Goal: Task Accomplishment & Management: Complete application form

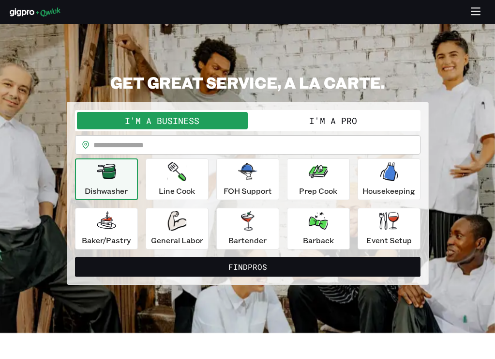
click at [336, 120] on button "I'm a Pro" at bounding box center [333, 120] width 171 height 17
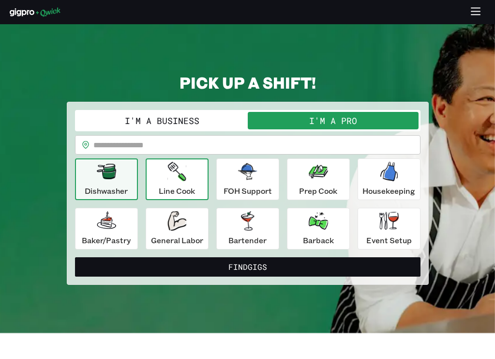
click at [181, 182] on div "Line Cook" at bounding box center [177, 179] width 36 height 35
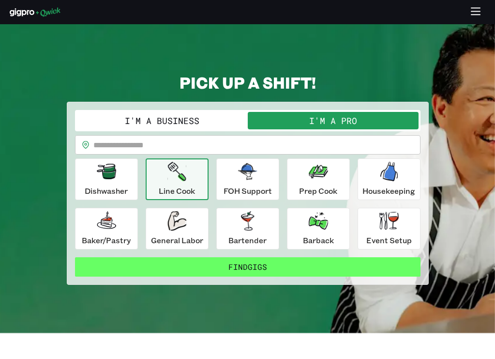
click at [252, 265] on button "Find Gigs" at bounding box center [248, 266] width 346 height 19
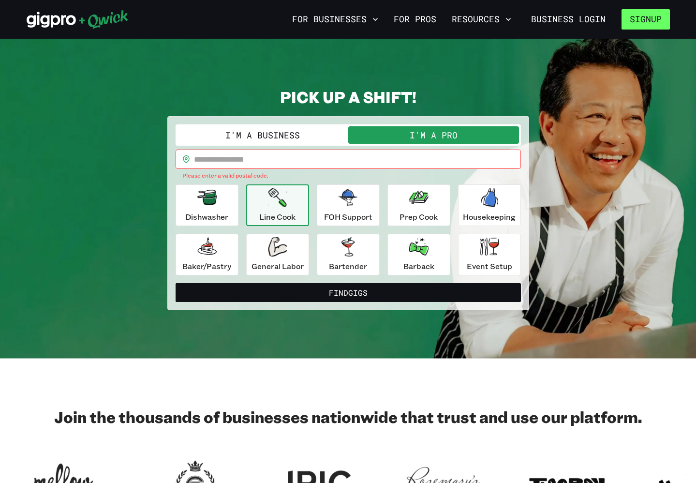
click at [495, 12] on button "Signup" at bounding box center [646, 19] width 48 height 20
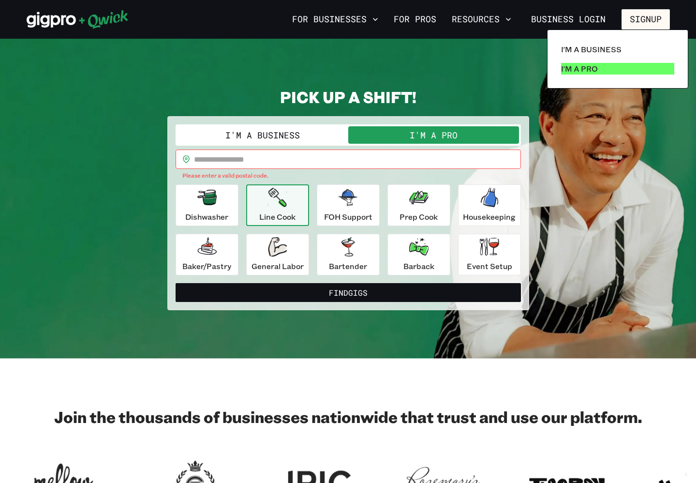
click at [495, 76] on link "I'm a Pro" at bounding box center [618, 68] width 121 height 19
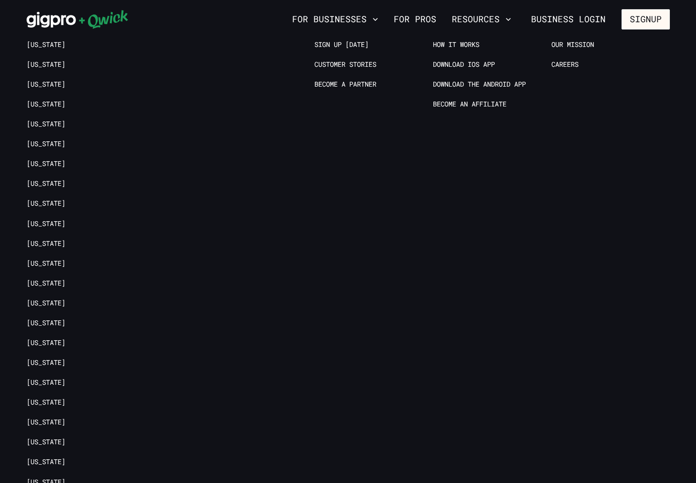
scroll to position [1982, 0]
click at [464, 100] on link "Become an Affiliate" at bounding box center [470, 104] width 74 height 9
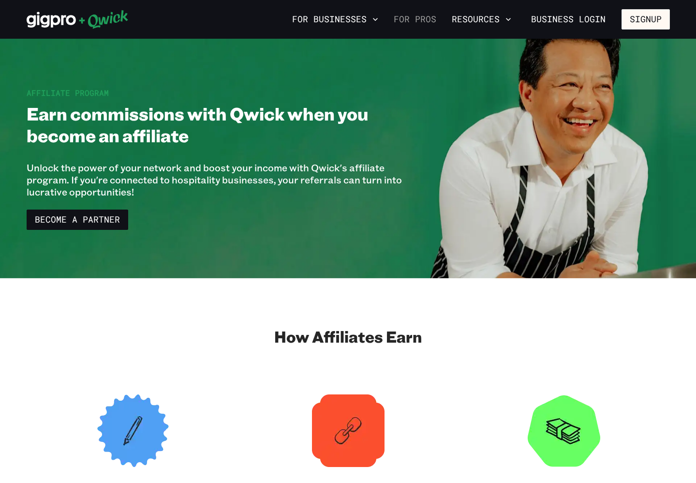
click at [432, 23] on link "For Pros" at bounding box center [415, 19] width 50 height 16
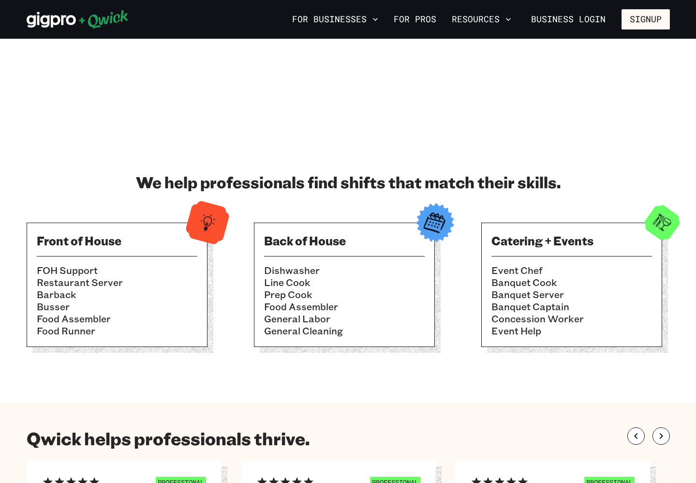
scroll to position [212, 0]
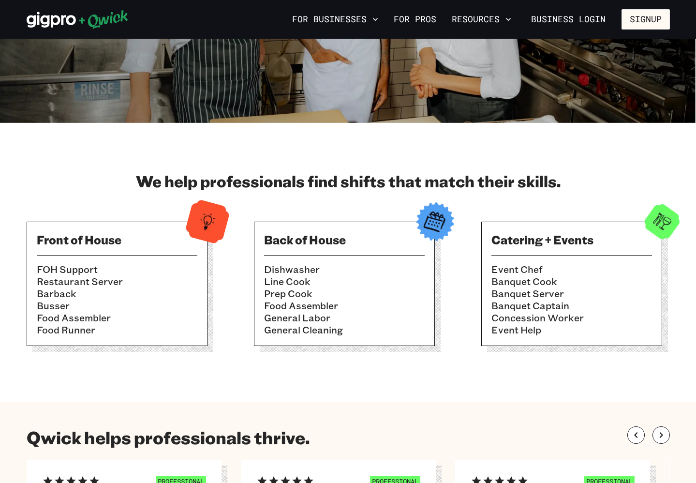
click at [328, 243] on h3 "Back of House" at bounding box center [344, 239] width 161 height 15
click at [312, 288] on li "Prep Cook" at bounding box center [344, 293] width 161 height 12
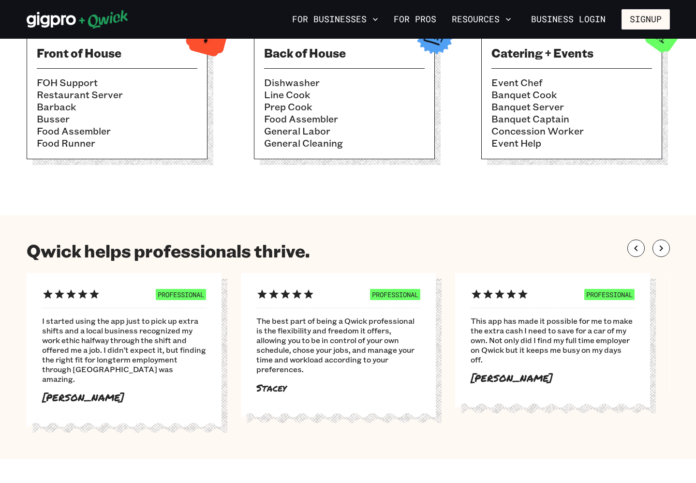
scroll to position [397, 0]
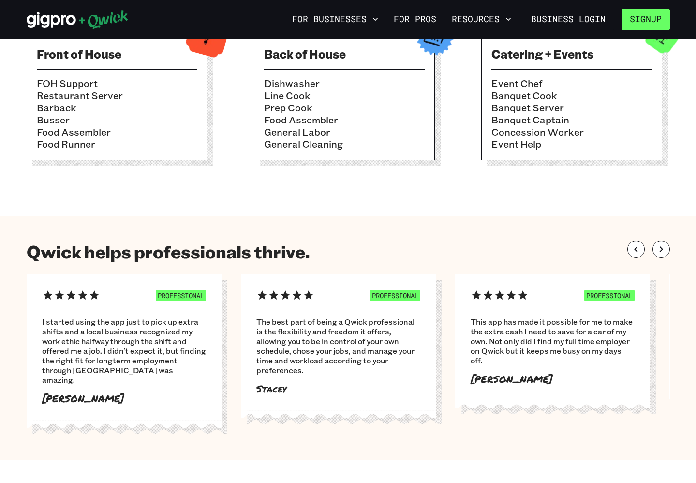
click at [495, 18] on button "Signup" at bounding box center [646, 19] width 48 height 20
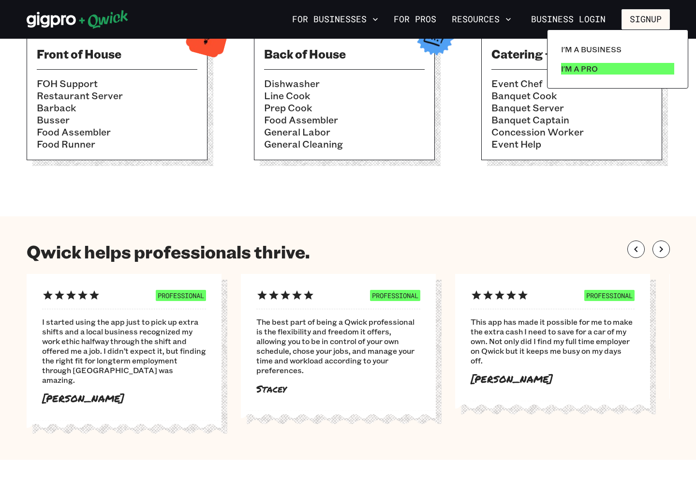
click at [495, 67] on p "I'm a Pro" at bounding box center [579, 69] width 37 height 12
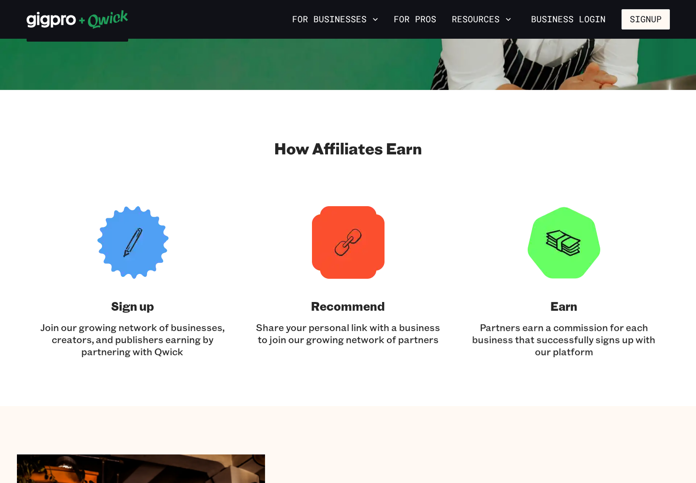
scroll to position [193, 0]
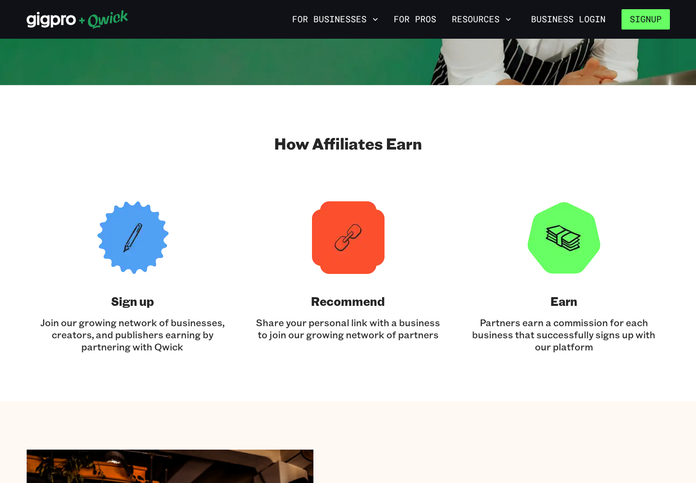
click at [495, 24] on button "Signup" at bounding box center [646, 19] width 48 height 20
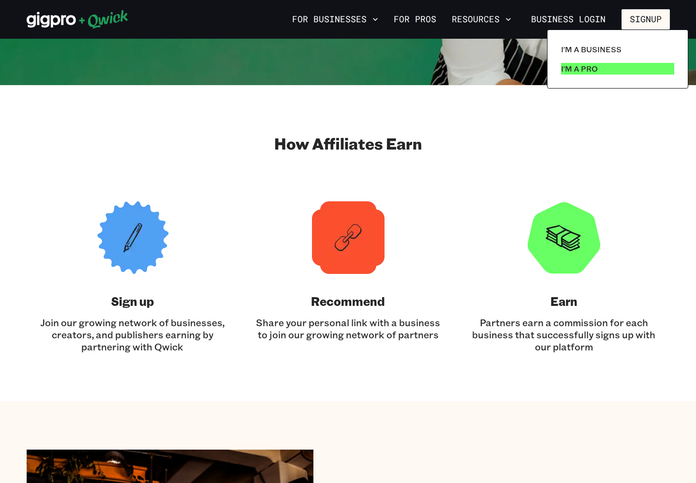
click at [495, 77] on link "I'm a Pro" at bounding box center [618, 68] width 121 height 19
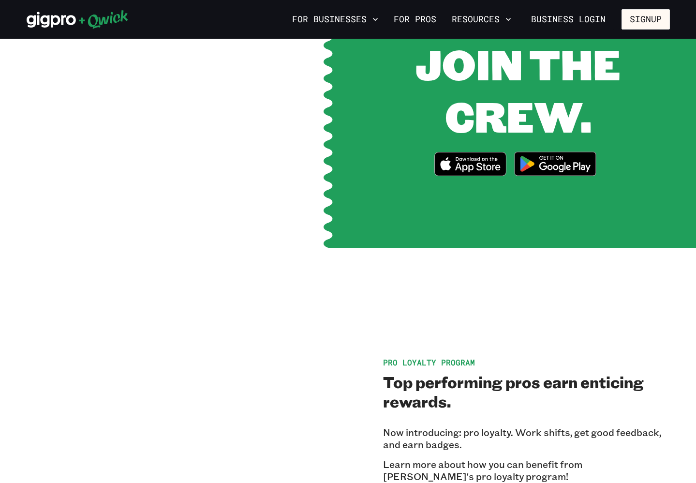
scroll to position [1317, 0]
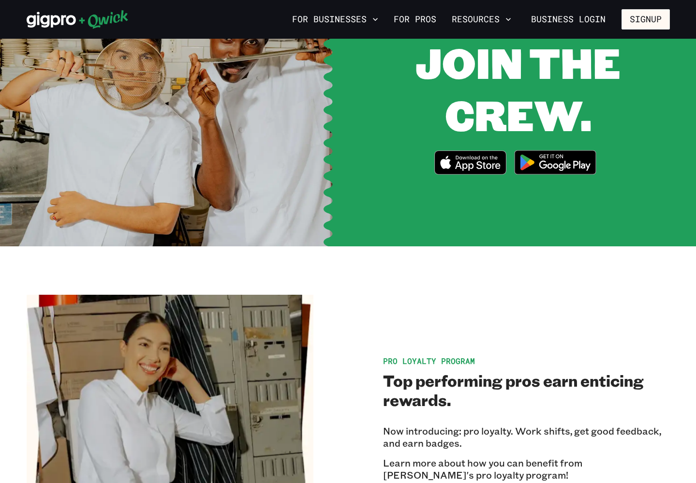
click at [483, 153] on icon "Download on the App Store" at bounding box center [470, 162] width 71 height 23
